Goal: Information Seeking & Learning: Learn about a topic

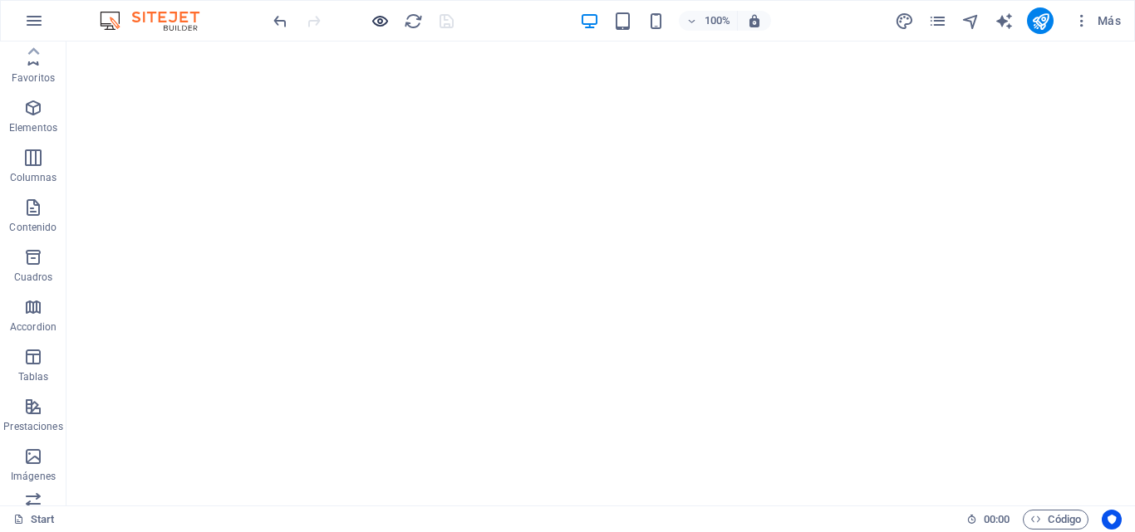
click at [382, 21] on icon "button" at bounding box center [379, 21] width 19 height 19
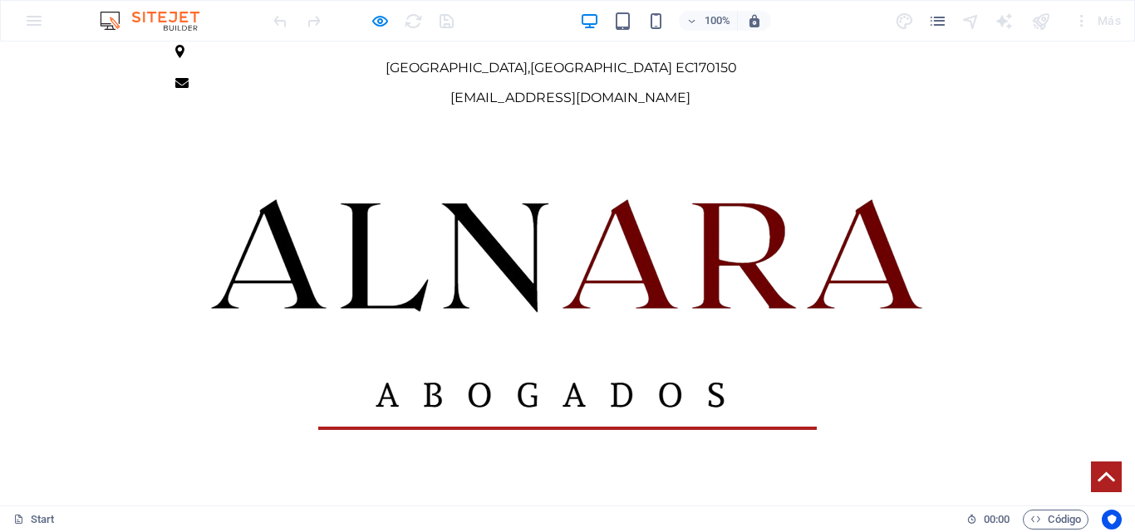
scroll to position [581, 0]
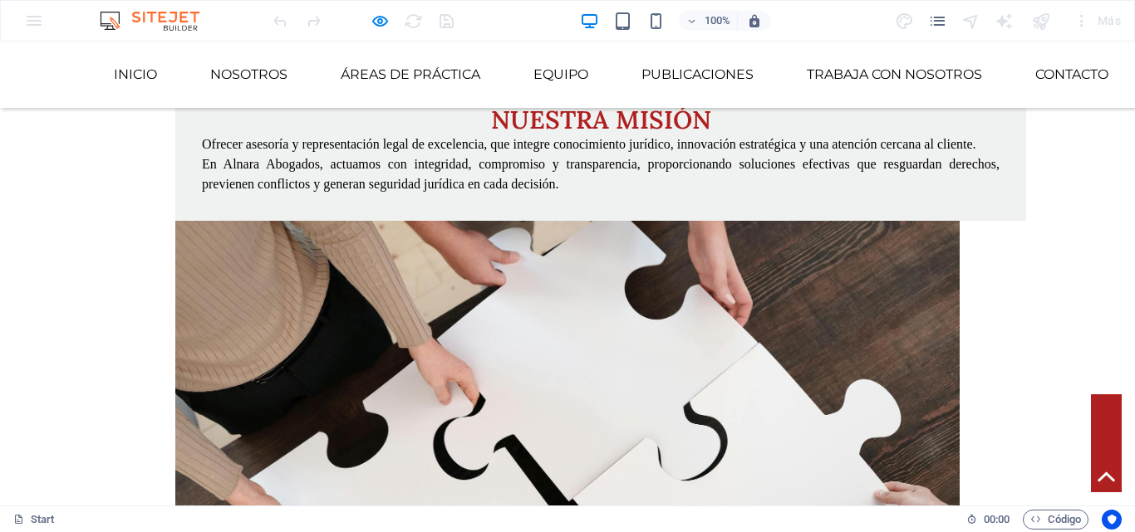
scroll to position [2326, 0]
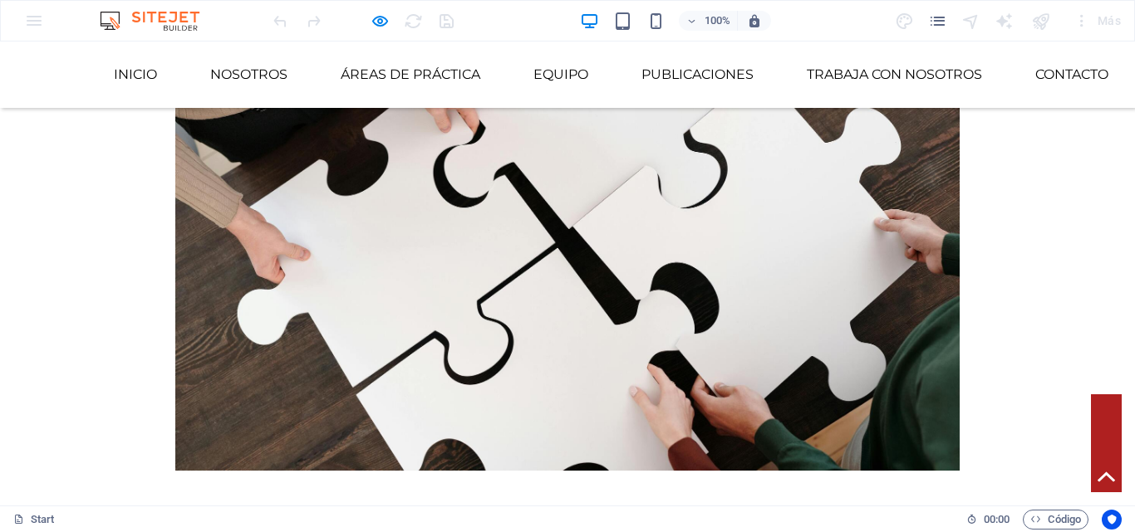
scroll to position [2575, 0]
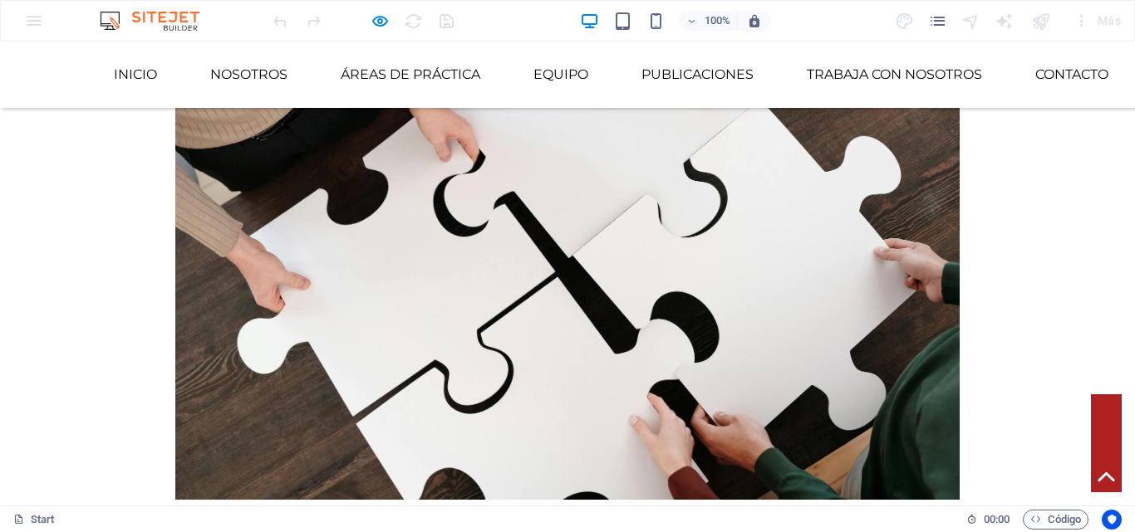
drag, startPoint x: 225, startPoint y: 415, endPoint x: 387, endPoint y: 407, distance: 162.2
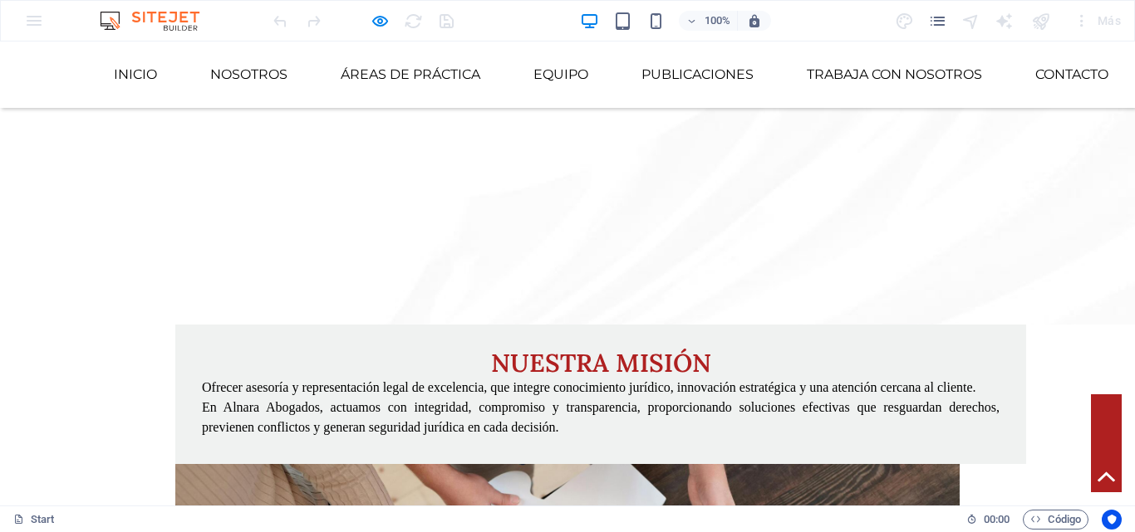
scroll to position [2243, 0]
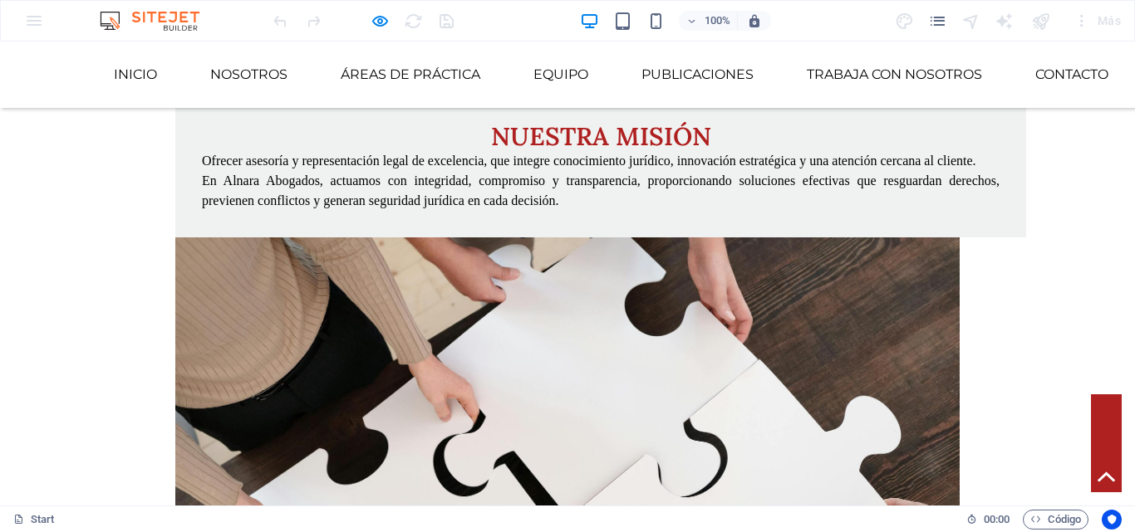
scroll to position [2242, 0]
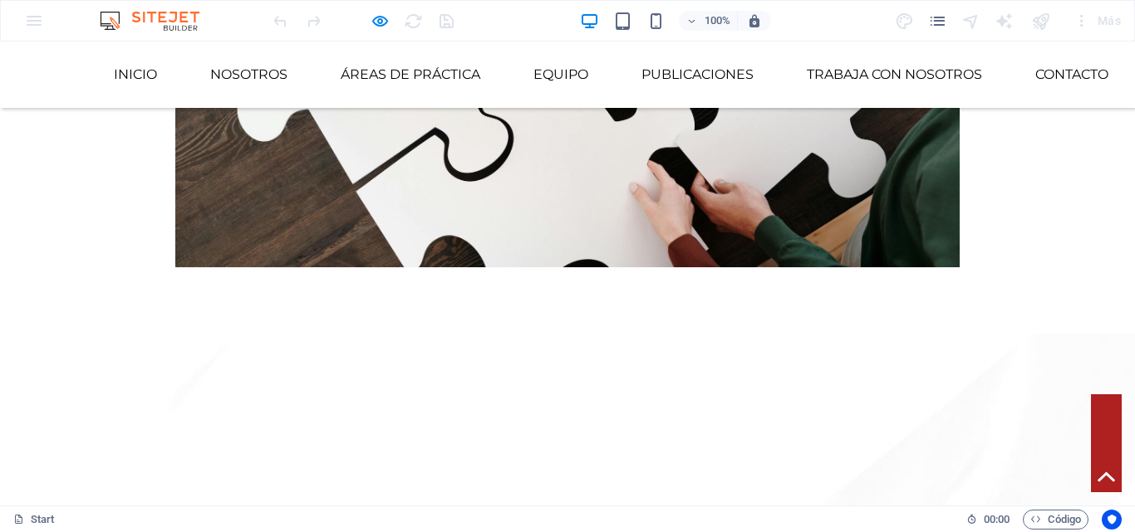
scroll to position [2757, 0]
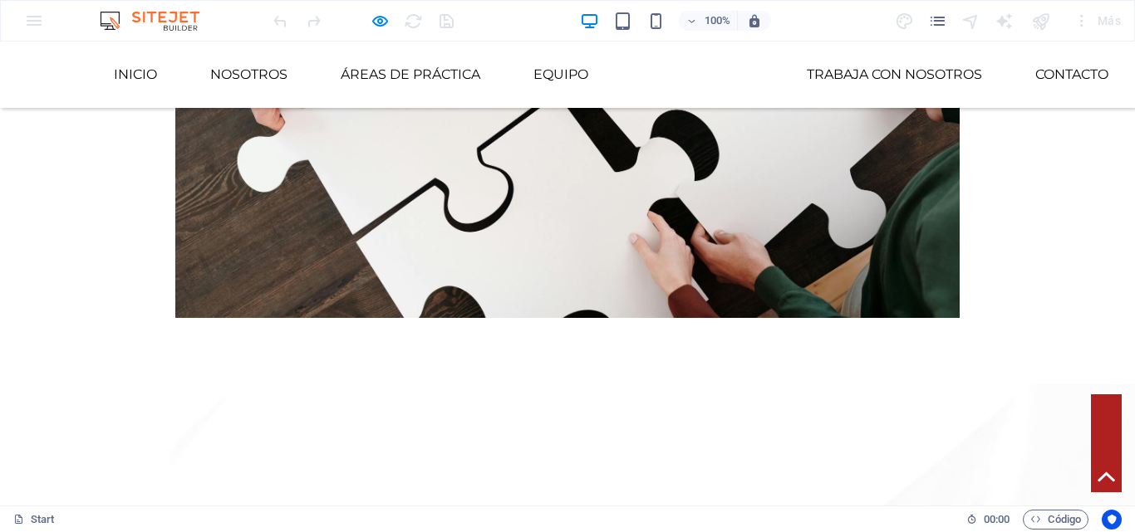
click at [690, 75] on link "Publicaciones" at bounding box center [697, 75] width 139 height 40
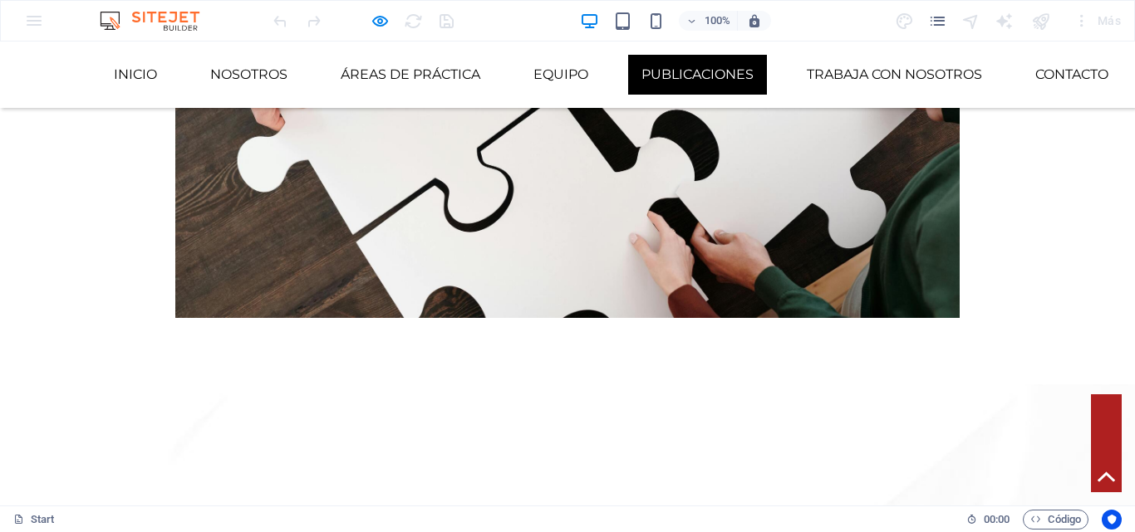
click at [693, 66] on link "Publicaciones" at bounding box center [697, 75] width 139 height 40
click at [692, 66] on link "Publicaciones" at bounding box center [697, 75] width 139 height 40
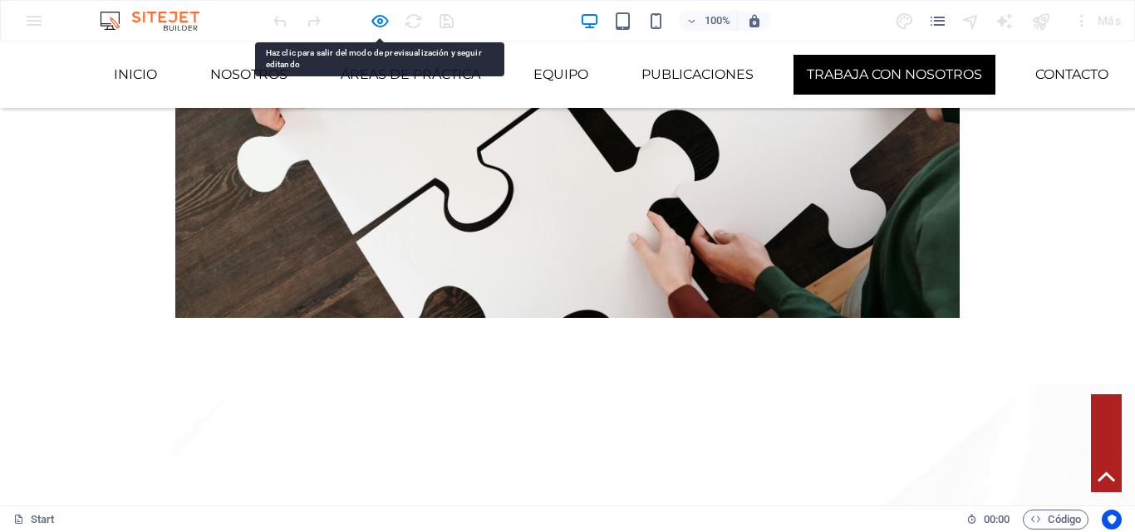
click at [871, 66] on link "Trabaja con Nosotros" at bounding box center [894, 75] width 202 height 40
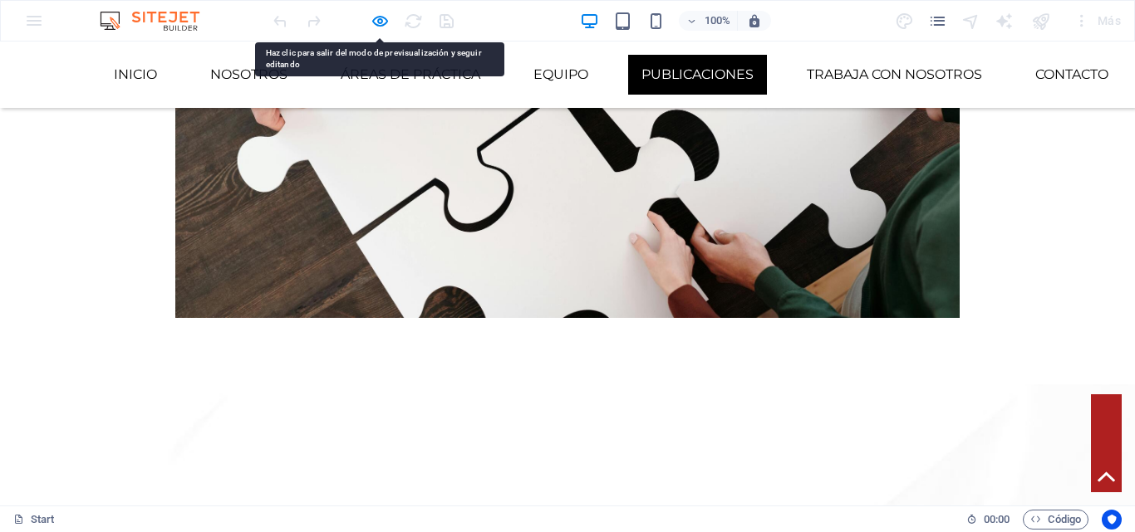
drag, startPoint x: 644, startPoint y: 66, endPoint x: 723, endPoint y: 66, distance: 78.9
click at [643, 66] on link "Publicaciones" at bounding box center [697, 75] width 139 height 40
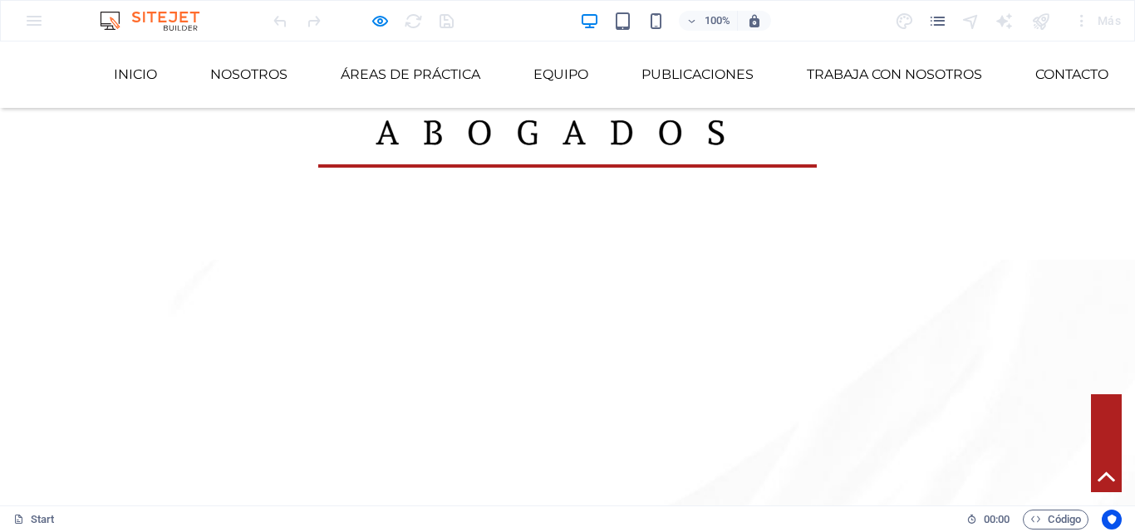
scroll to position [0, 0]
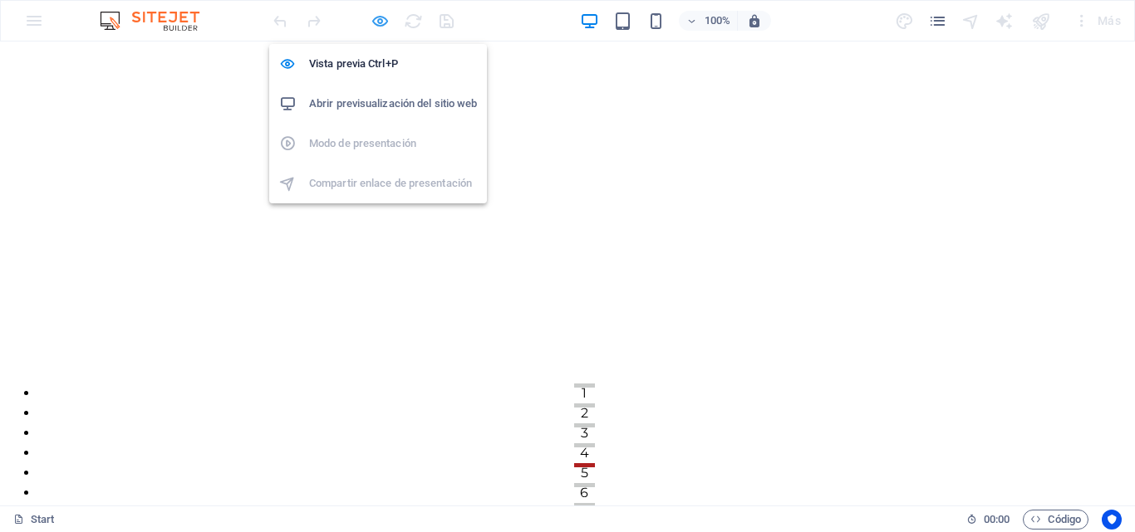
click at [377, 25] on icon "button" at bounding box center [379, 21] width 19 height 19
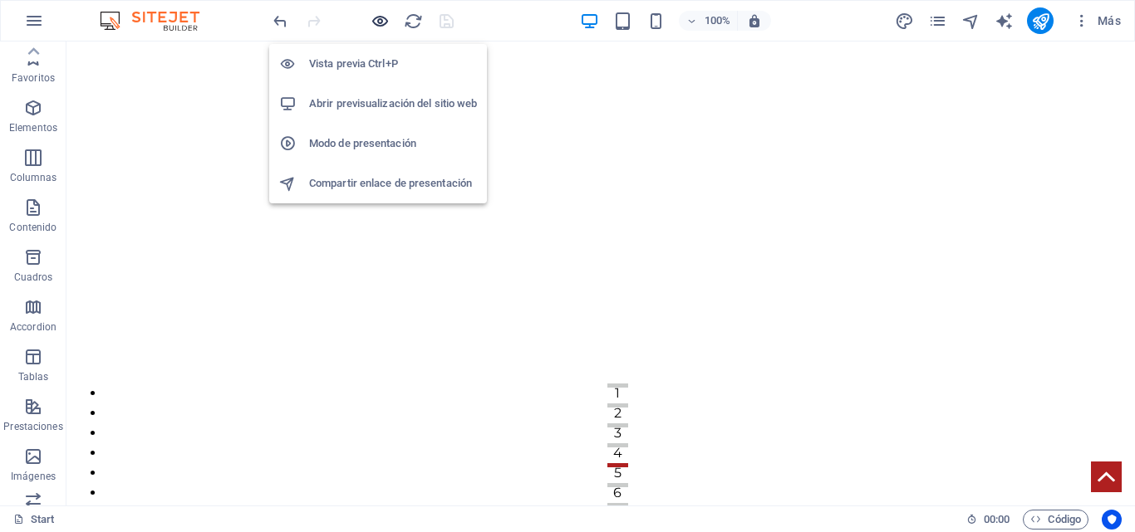
click at [377, 21] on icon "button" at bounding box center [379, 21] width 19 height 19
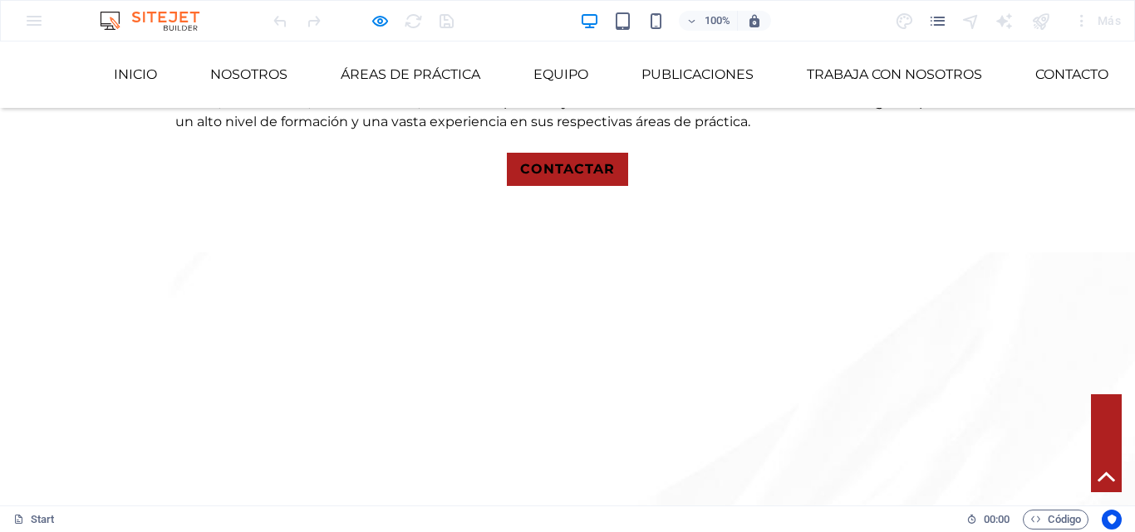
scroll to position [1578, 0]
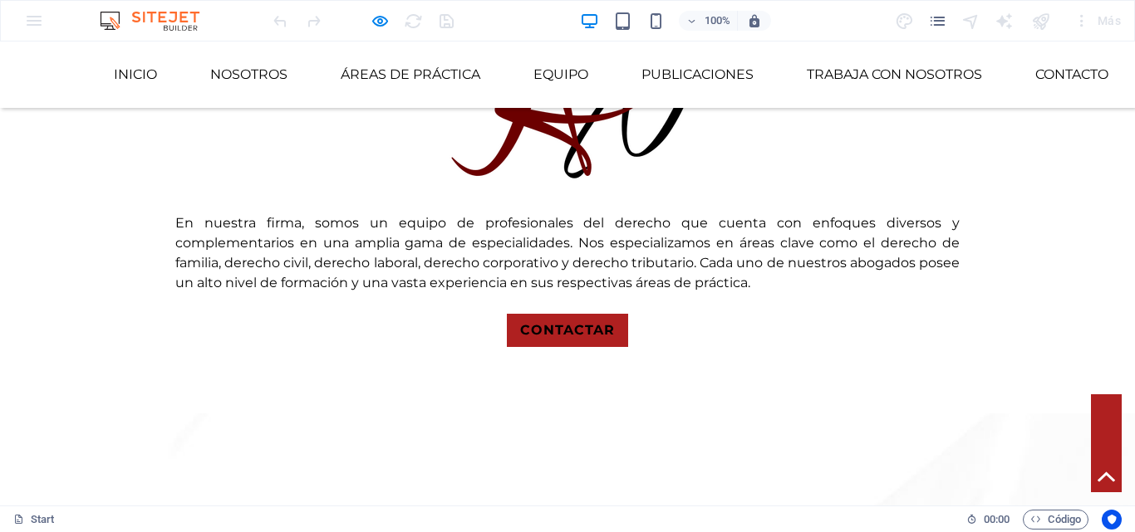
drag, startPoint x: 237, startPoint y: 332, endPoint x: 468, endPoint y: 330, distance: 231.7
drag, startPoint x: 481, startPoint y: 329, endPoint x: 627, endPoint y: 326, distance: 146.2
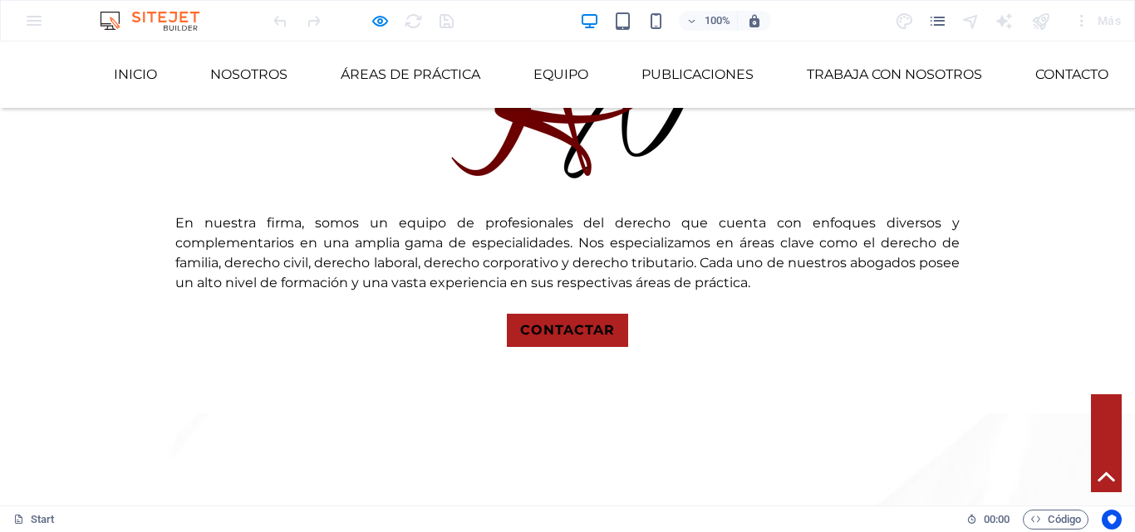
drag, startPoint x: 752, startPoint y: 323, endPoint x: 901, endPoint y: 325, distance: 149.5
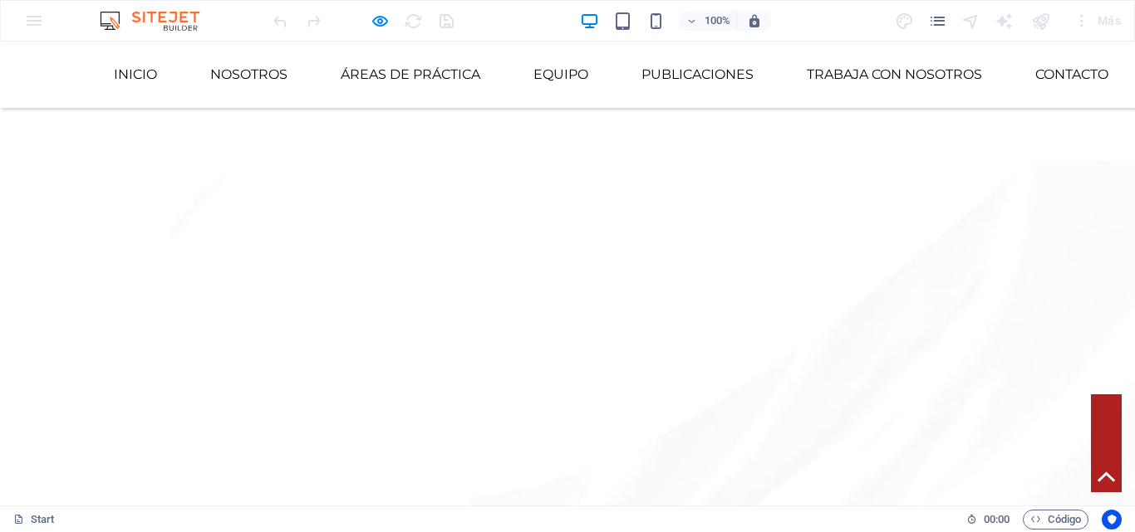
scroll to position [1827, 0]
drag, startPoint x: 265, startPoint y: 371, endPoint x: 358, endPoint y: 385, distance: 94.1
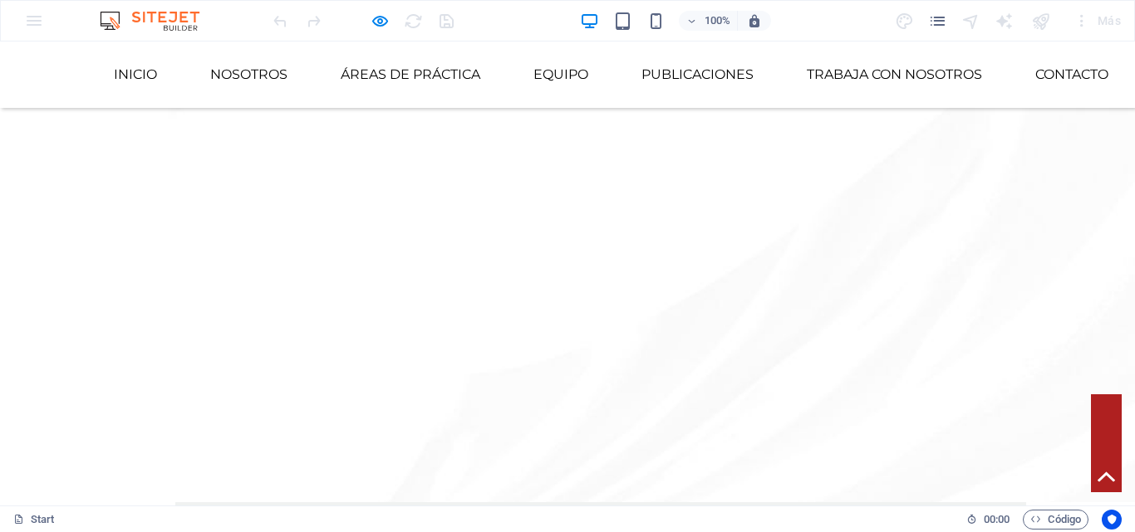
drag, startPoint x: 846, startPoint y: 311, endPoint x: 1035, endPoint y: 315, distance: 188.6
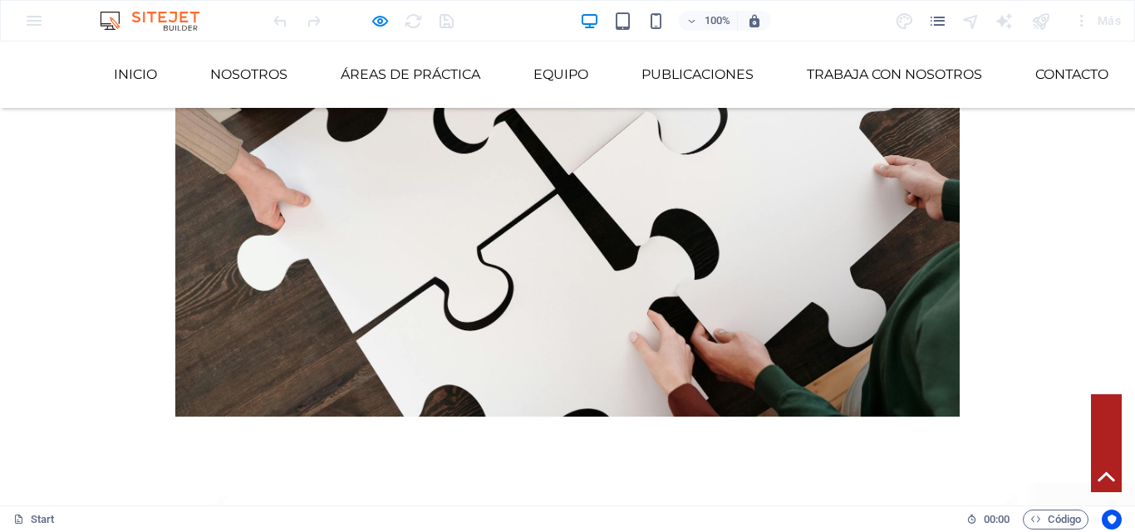
scroll to position [2575, 0]
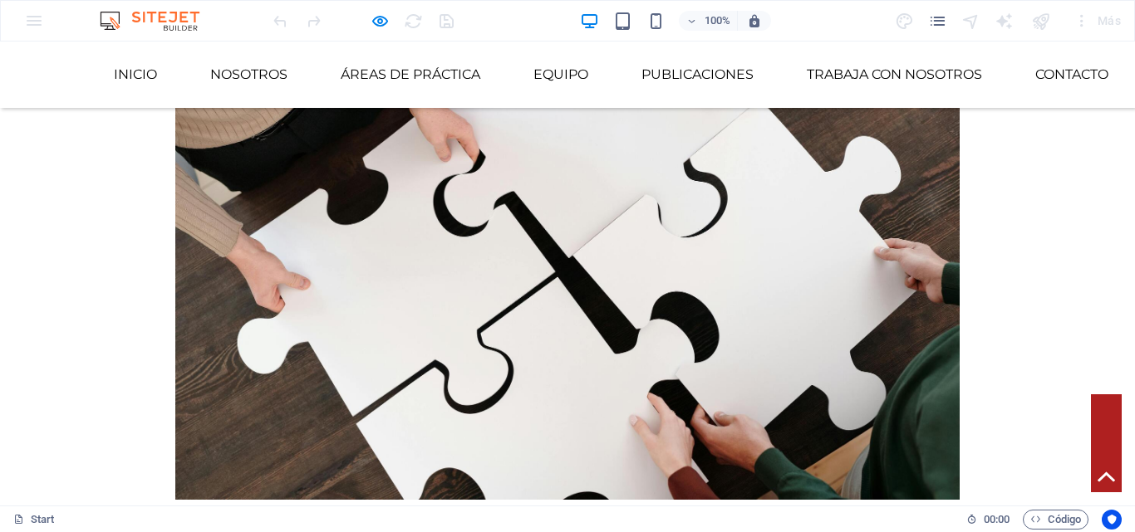
drag, startPoint x: 510, startPoint y: 404, endPoint x: 649, endPoint y: 409, distance: 138.8
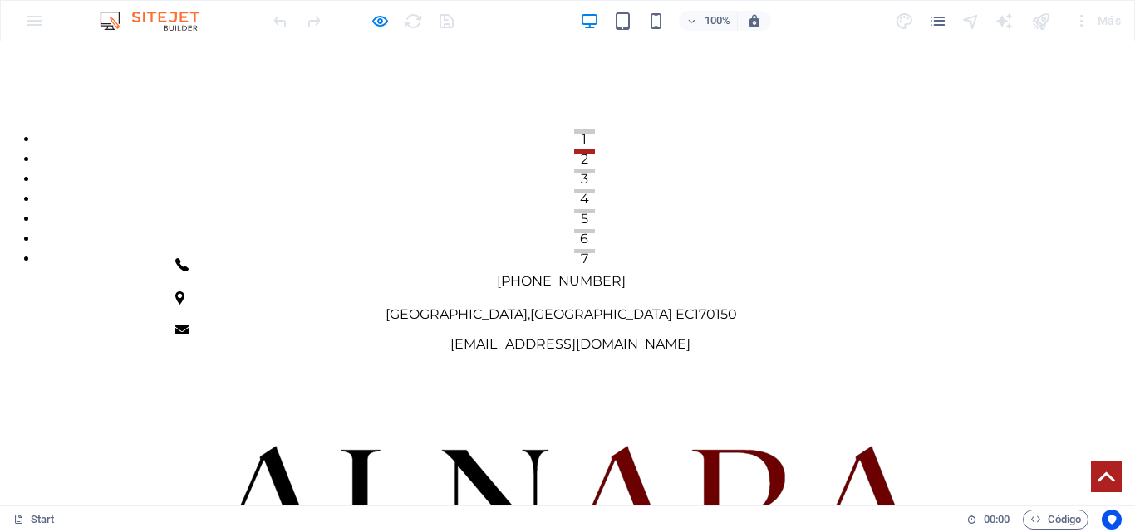
scroll to position [498, 0]
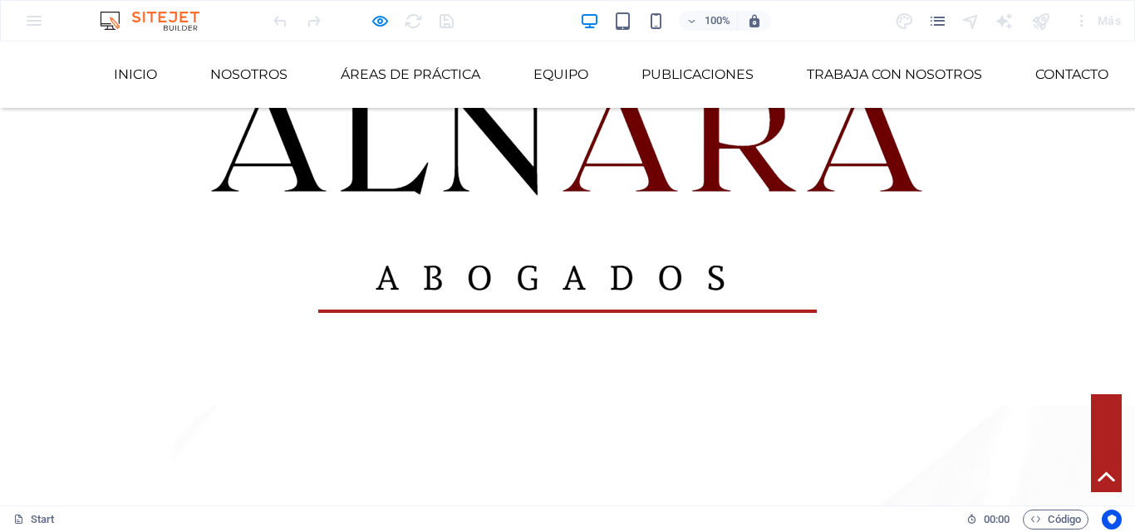
scroll to position [664, 0]
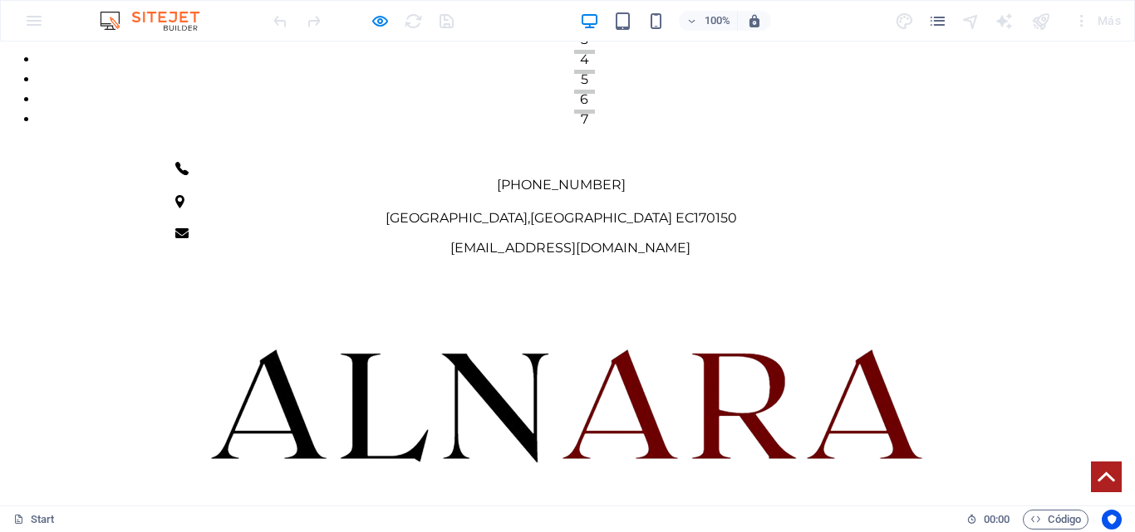
scroll to position [415, 0]
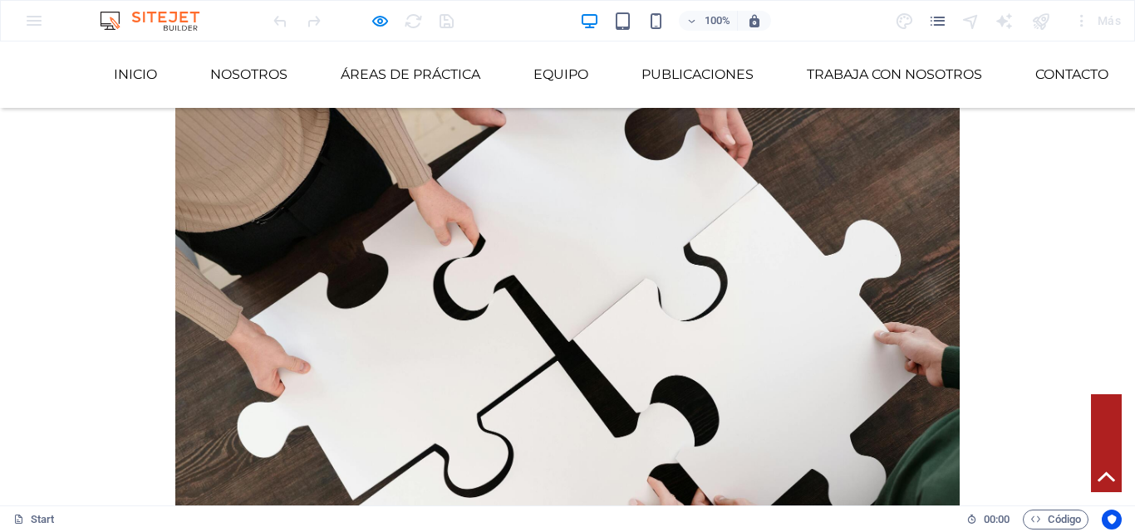
scroll to position [2575, 0]
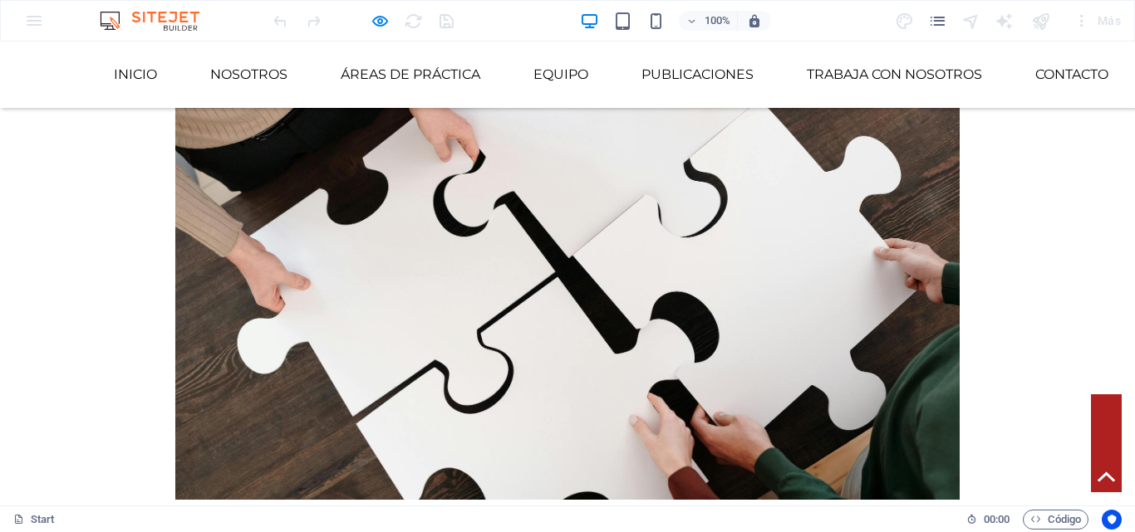
click at [610, 22] on div "100%" at bounding box center [675, 20] width 192 height 27
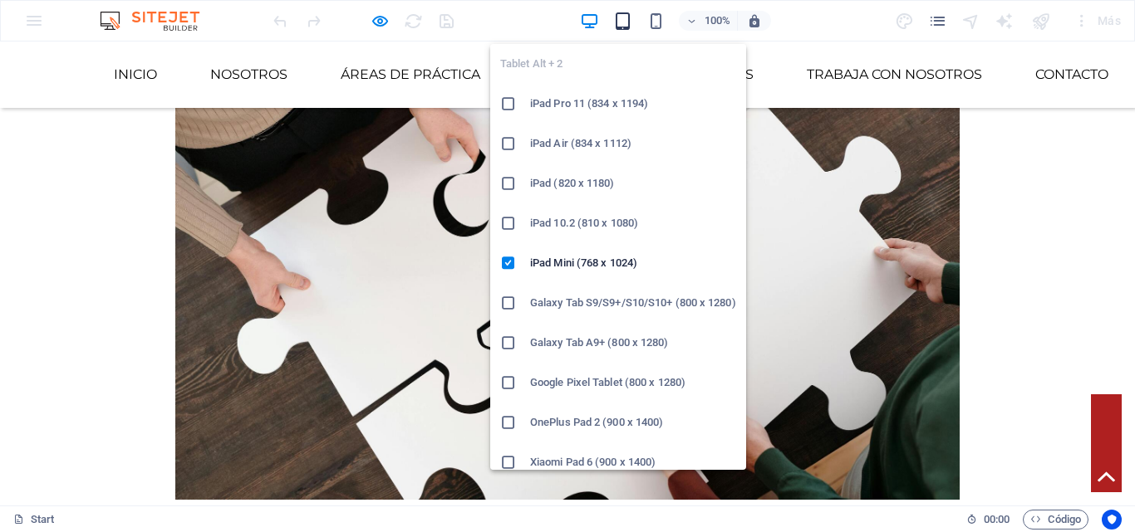
click at [619, 20] on icon "button" at bounding box center [622, 21] width 19 height 19
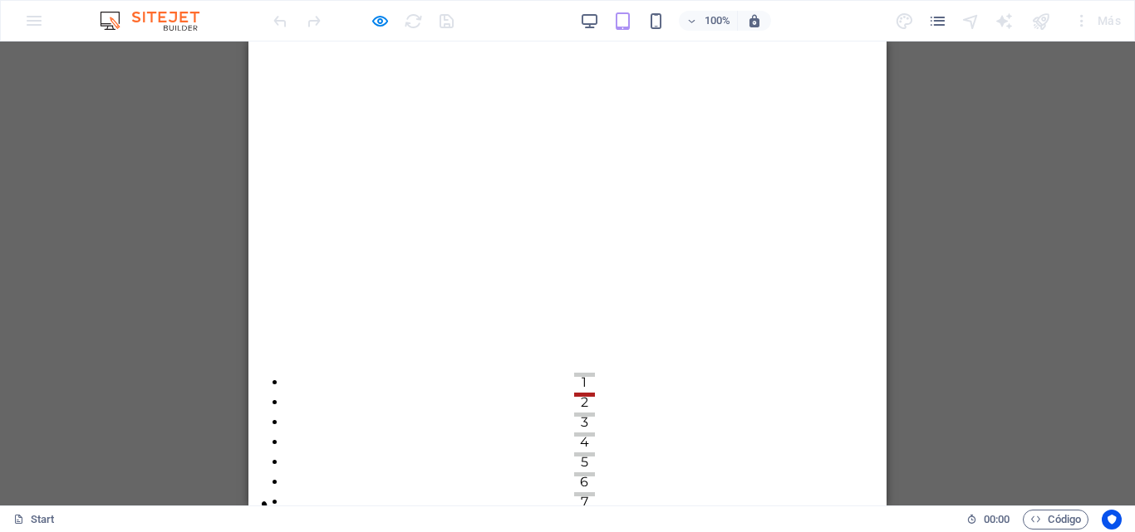
scroll to position [0, 0]
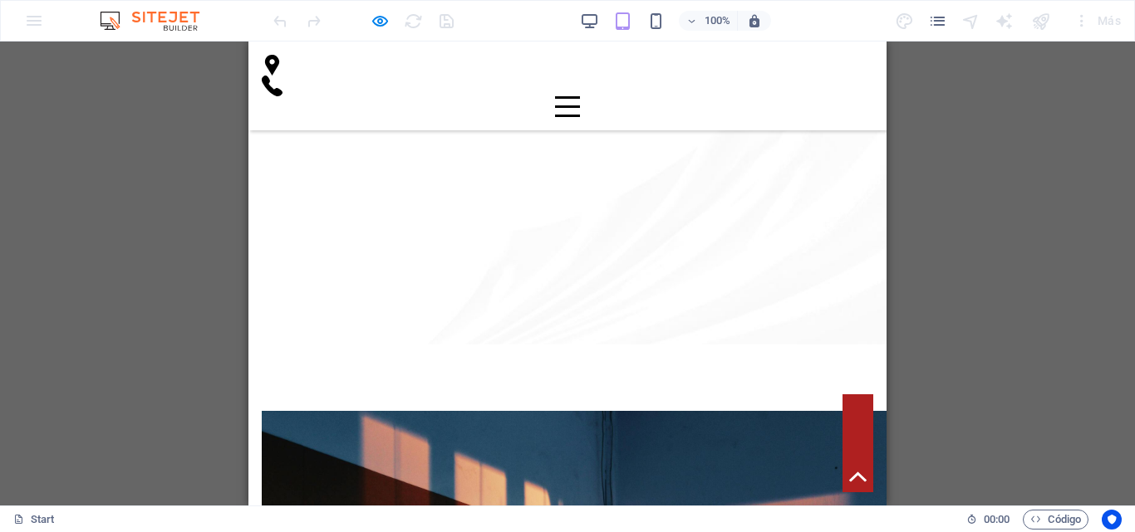
click at [843, 432] on figure at bounding box center [857, 444] width 31 height 98
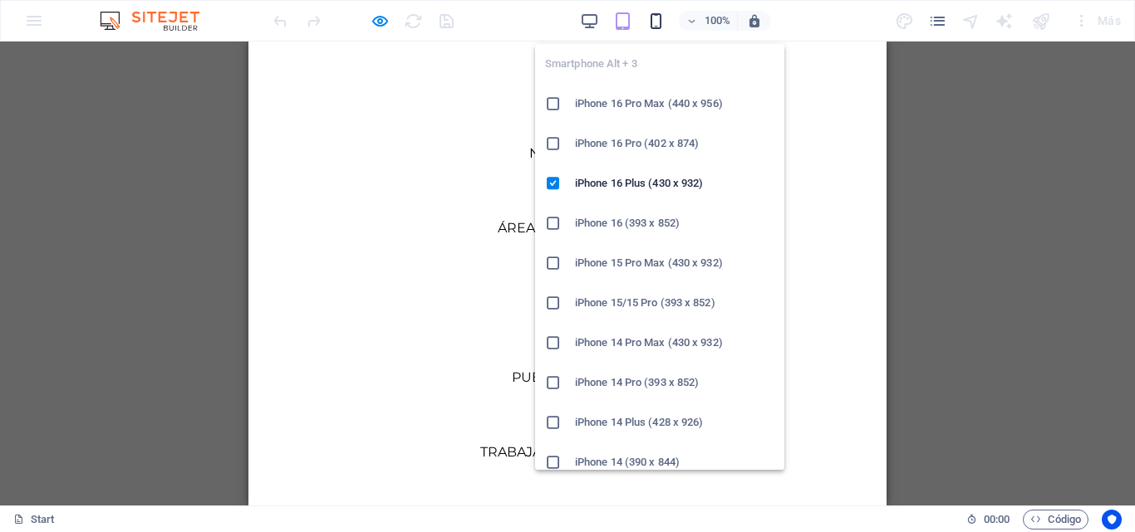
click at [664, 24] on icon "button" at bounding box center [655, 21] width 19 height 19
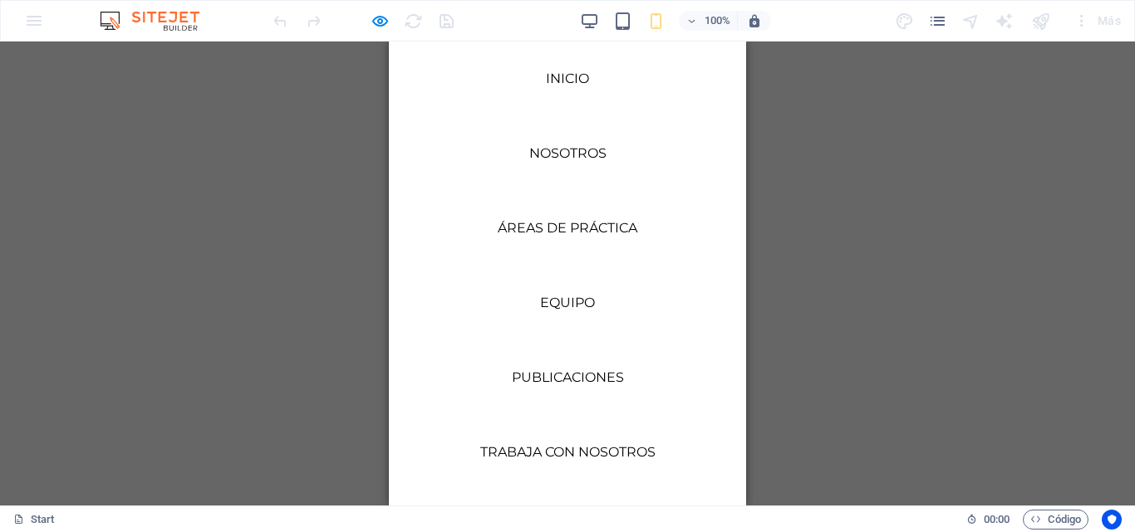
click at [880, 132] on div "H2 Contenedor Banner Contenedor Banner Barra de menús Imagen Barra de menús Men…" at bounding box center [567, 274] width 1135 height 464
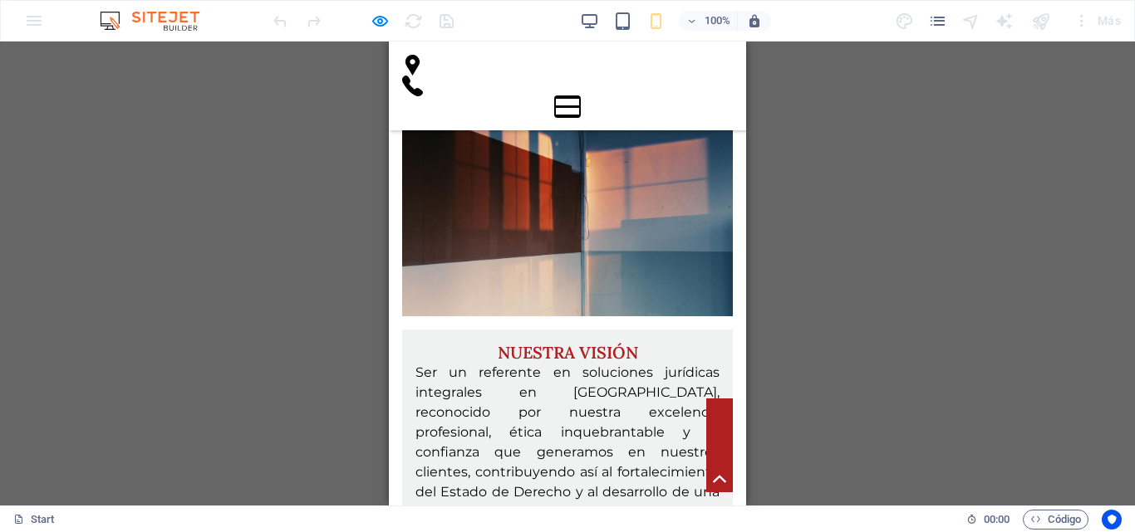
scroll to position [3488, 0]
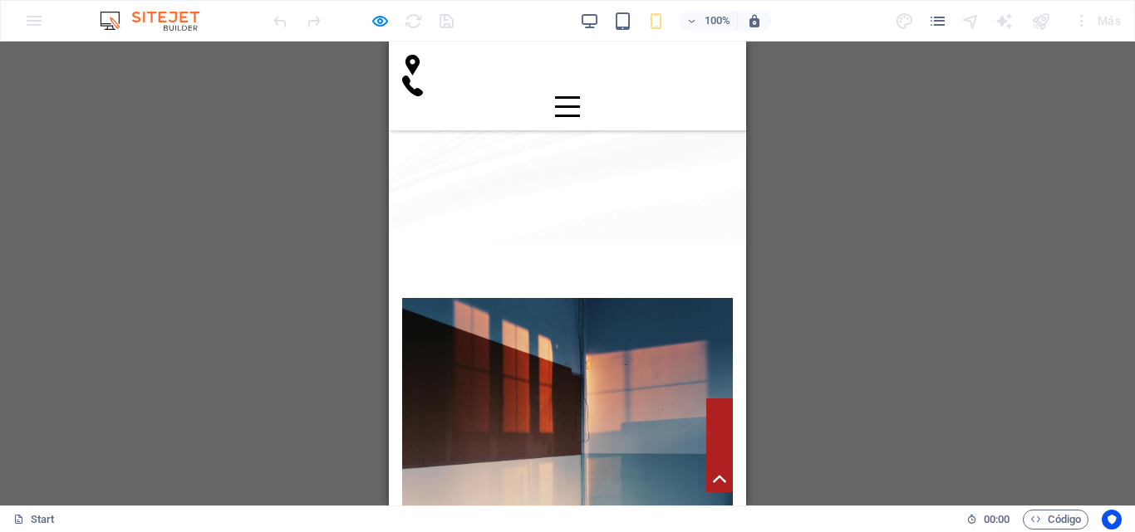
drag, startPoint x: 719, startPoint y: 317, endPoint x: 661, endPoint y: 327, distance: 59.0
drag, startPoint x: 611, startPoint y: 330, endPoint x: 485, endPoint y: 332, distance: 126.3
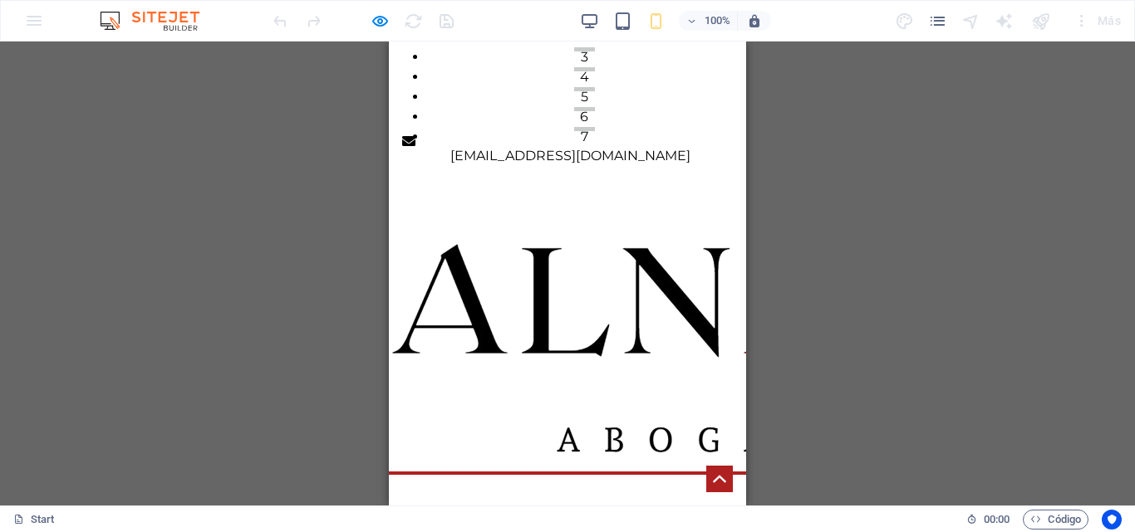
scroll to position [0, 0]
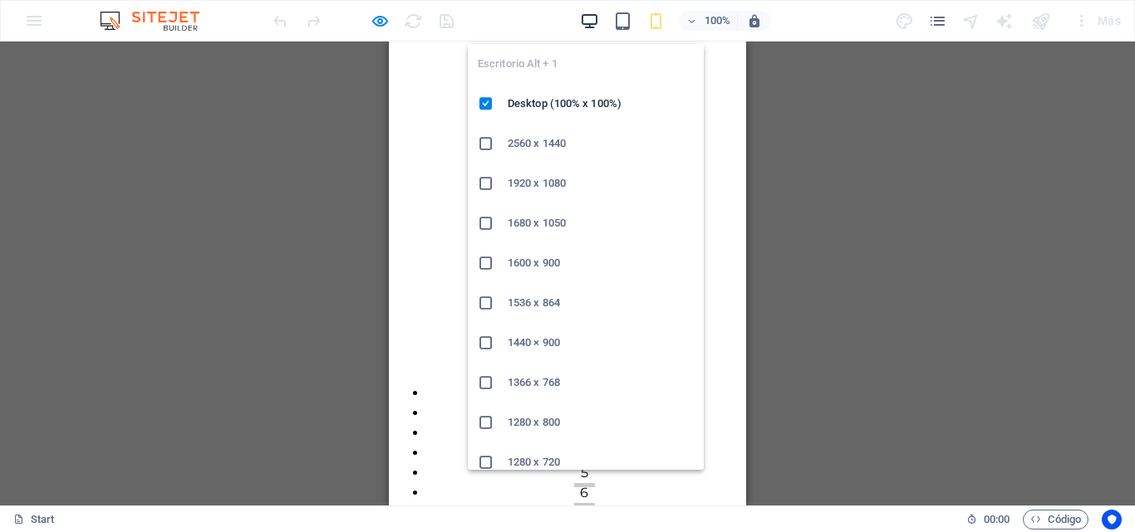
click at [597, 17] on icon "button" at bounding box center [589, 21] width 19 height 19
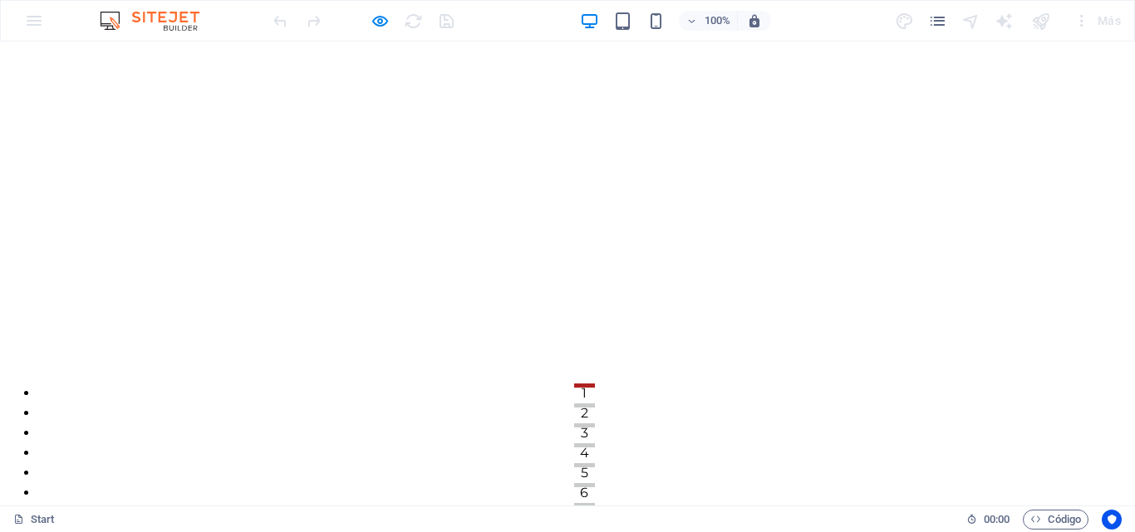
drag, startPoint x: 1134, startPoint y: 90, endPoint x: 1005, endPoint y: 70, distance: 130.3
click at [378, 22] on icon "button" at bounding box center [379, 21] width 19 height 19
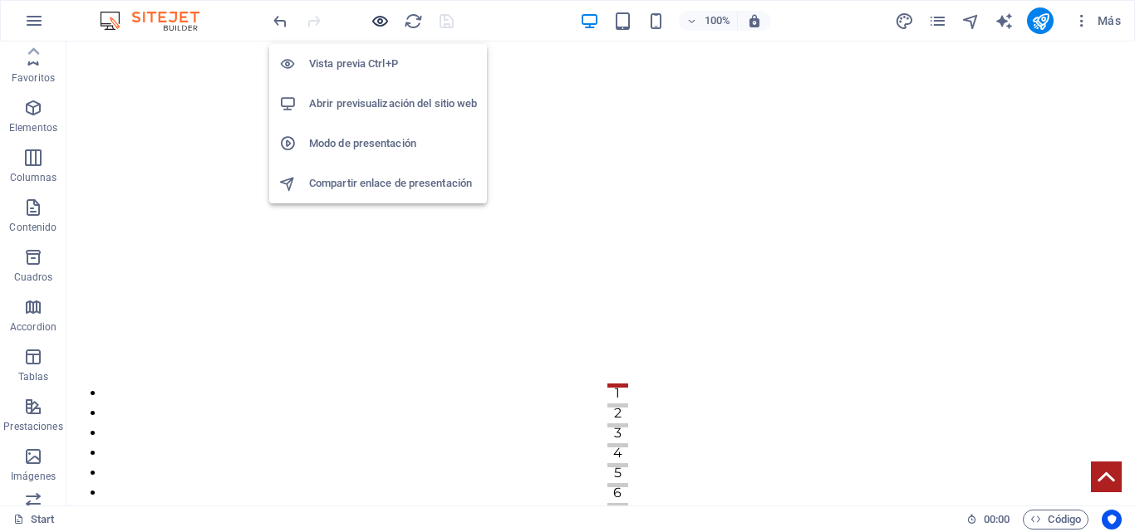
click at [381, 22] on icon "button" at bounding box center [379, 21] width 19 height 19
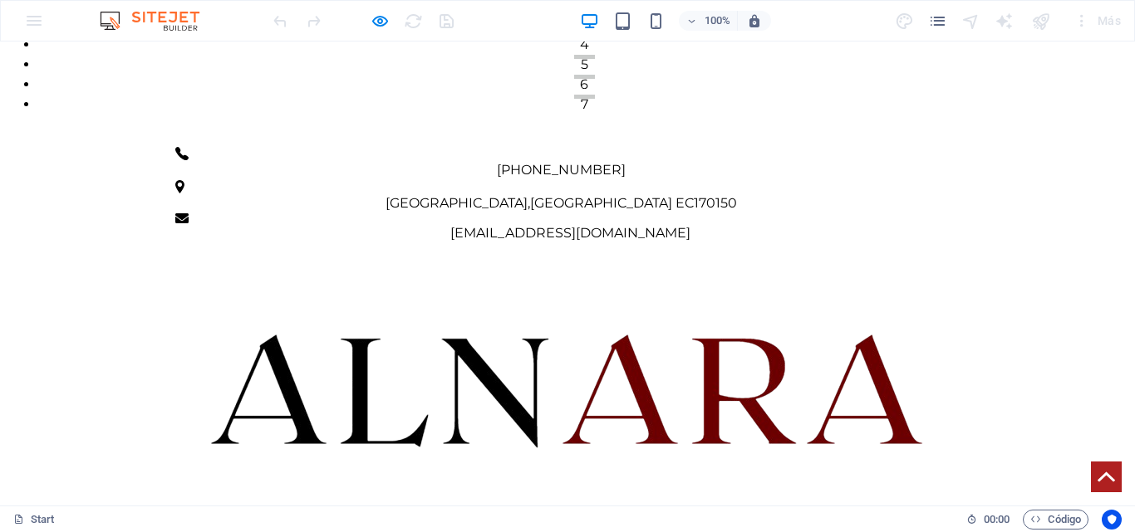
scroll to position [415, 0]
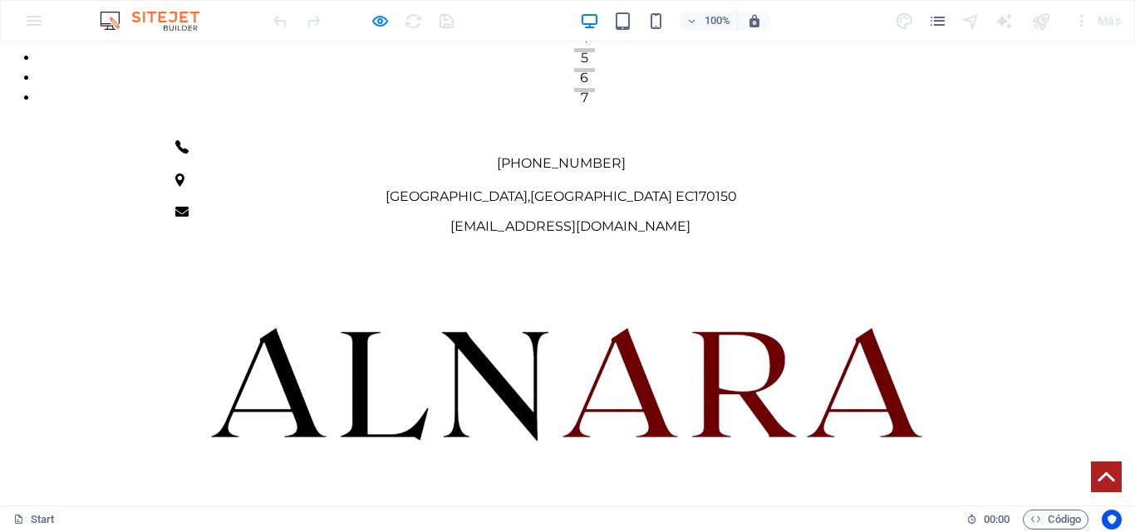
drag, startPoint x: 543, startPoint y: 102, endPoint x: 715, endPoint y: 107, distance: 172.0
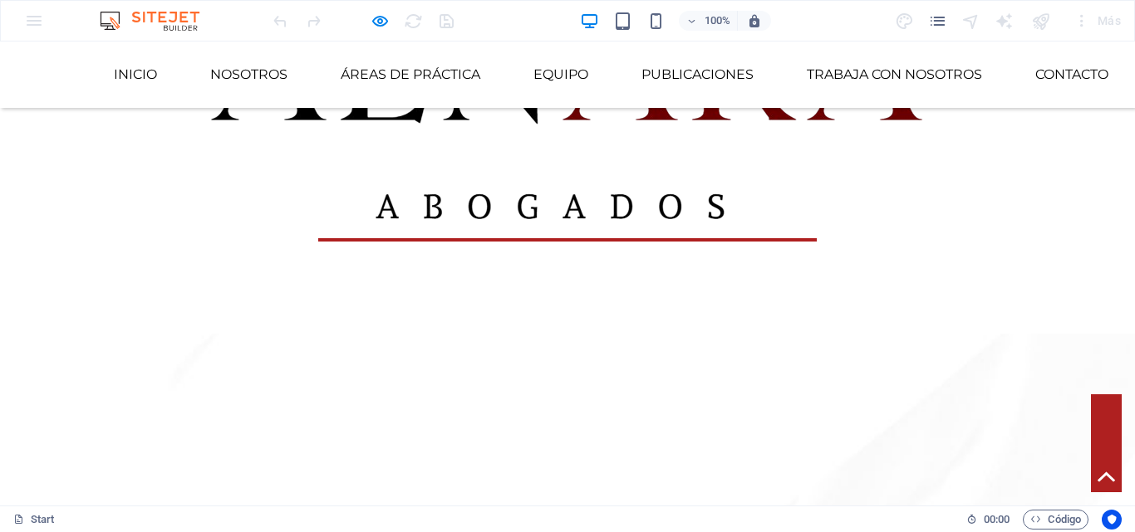
scroll to position [831, 0]
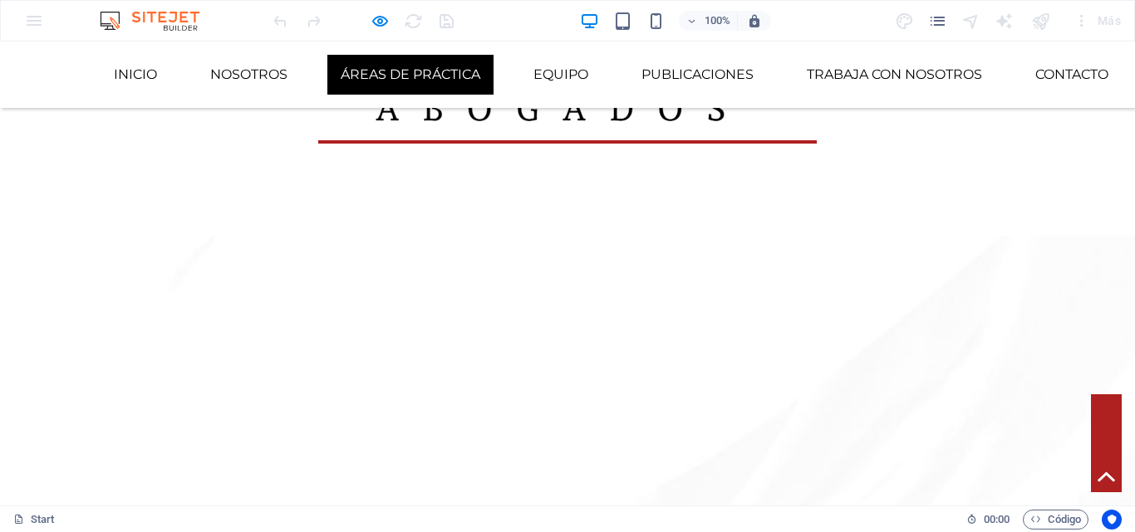
click at [430, 77] on link "Áreas de Práctica" at bounding box center [410, 75] width 166 height 40
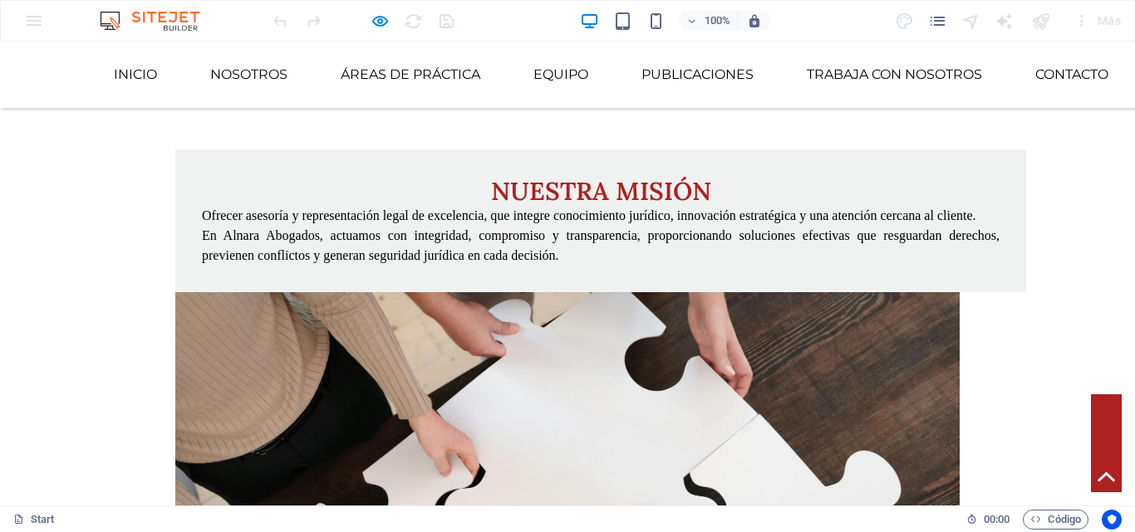
scroll to position [2326, 0]
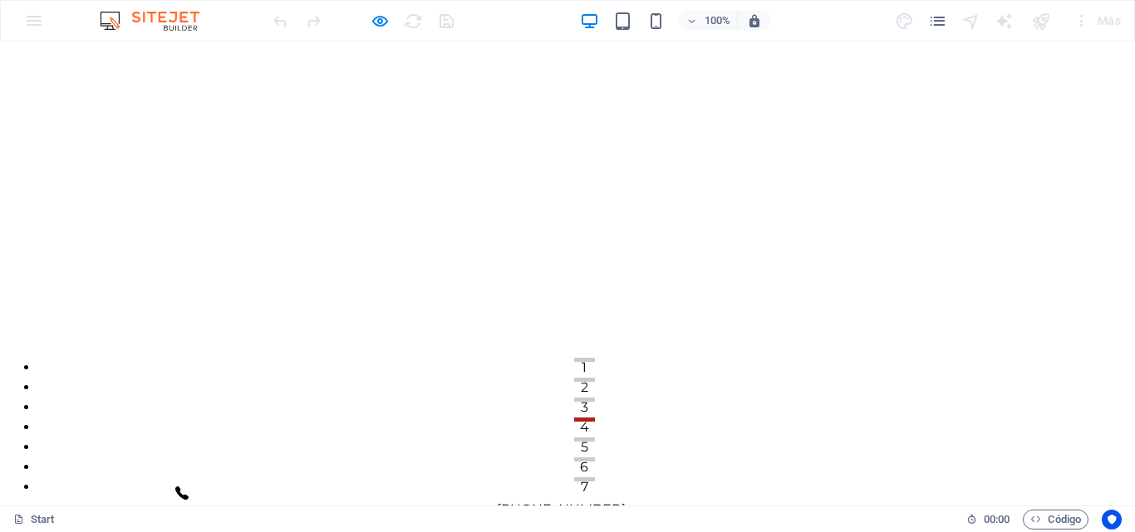
scroll to position [0, 0]
